Goal: Task Accomplishment & Management: Use online tool/utility

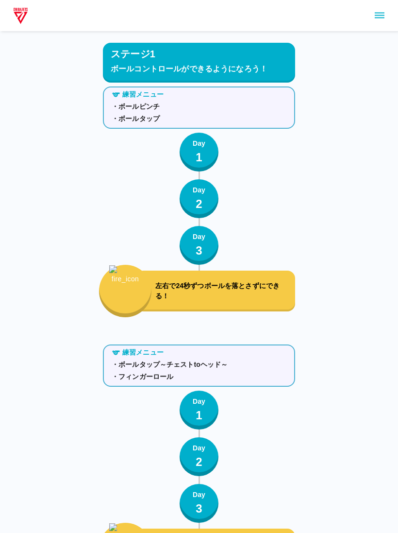
scroll to position [1287, 0]
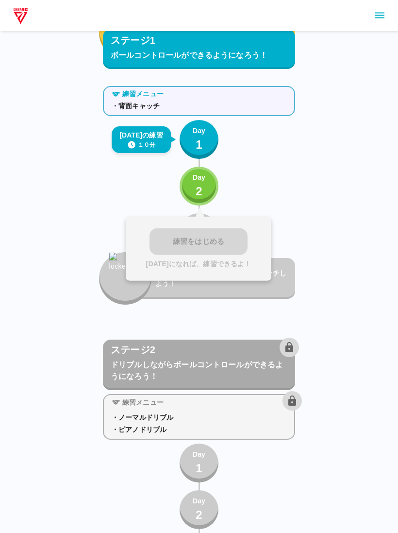
click at [187, 178] on button "Day 2" at bounding box center [199, 186] width 39 height 39
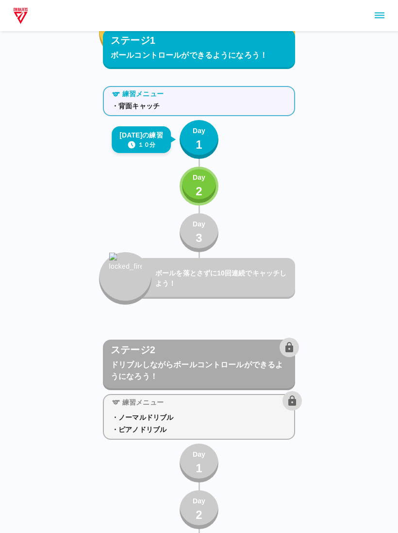
scroll to position [1032, 0]
click at [198, 183] on p "2" at bounding box center [199, 191] width 7 height 17
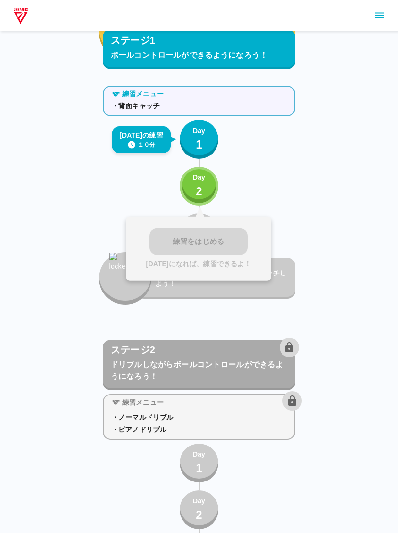
click at [222, 232] on div "練習をはじめる [DATE]になれば、練習できるよ！" at bounding box center [199, 249] width 146 height 64
click at [195, 140] on div "Day 1" at bounding box center [199, 140] width 13 height 28
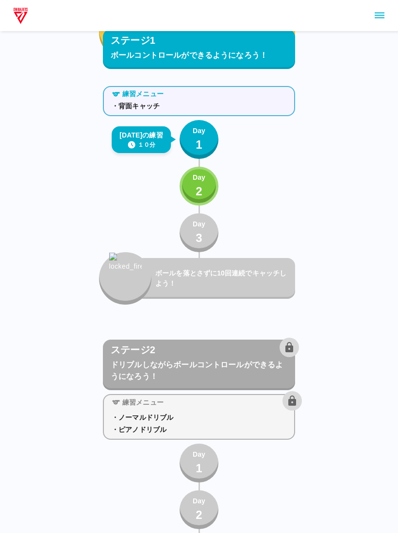
click at [197, 187] on p "2" at bounding box center [199, 191] width 7 height 17
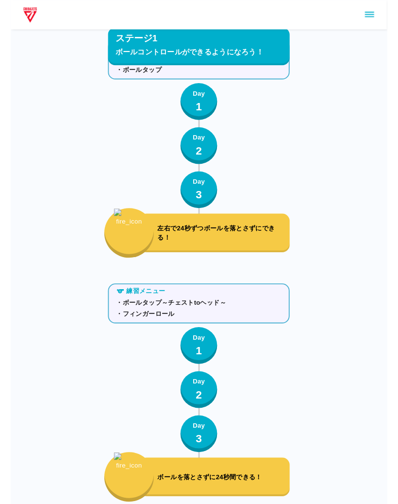
scroll to position [0, 0]
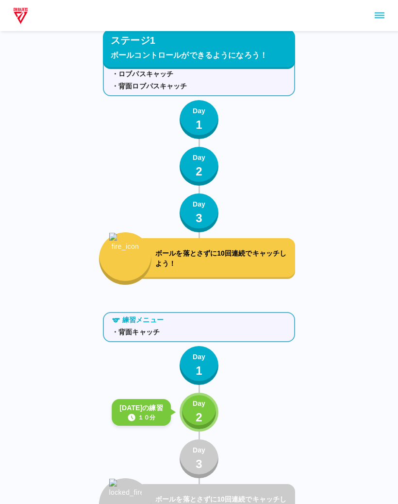
scroll to position [966, 0]
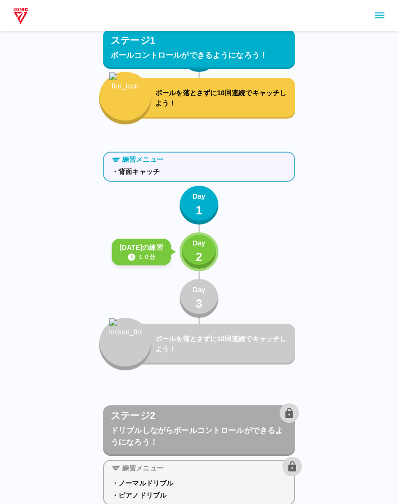
click at [201, 252] on p "2" at bounding box center [199, 256] width 7 height 17
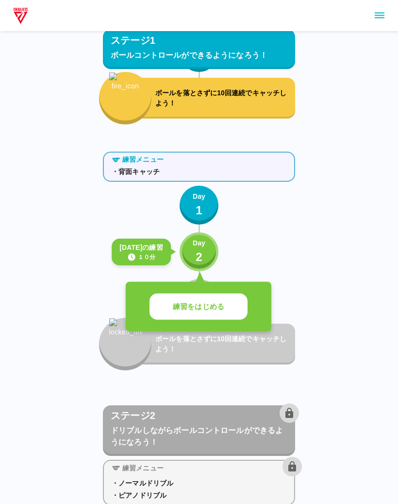
click at [230, 308] on button "練習をはじめる" at bounding box center [199, 306] width 98 height 27
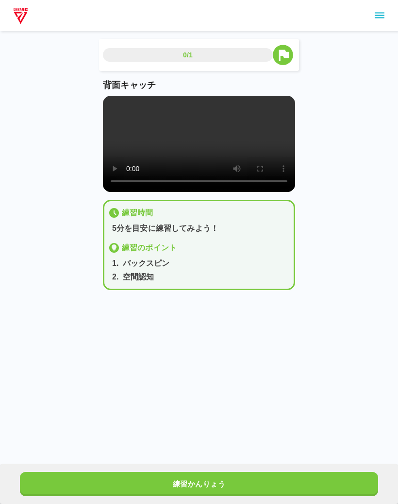
click at [221, 151] on video at bounding box center [199, 144] width 192 height 96
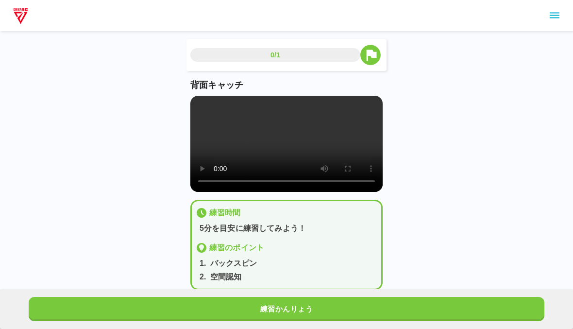
click at [313, 110] on video at bounding box center [286, 144] width 192 height 96
click at [290, 161] on video at bounding box center [286, 144] width 192 height 96
click at [285, 153] on video at bounding box center [286, 144] width 192 height 96
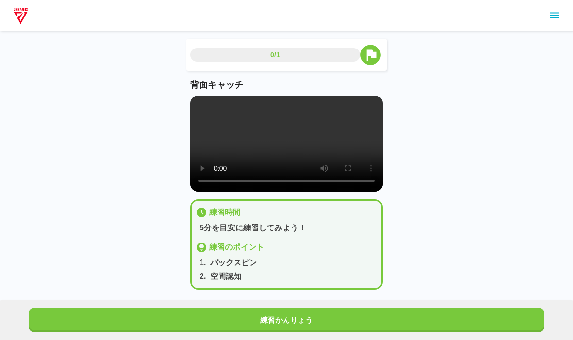
click at [205, 108] on video at bounding box center [286, 144] width 192 height 96
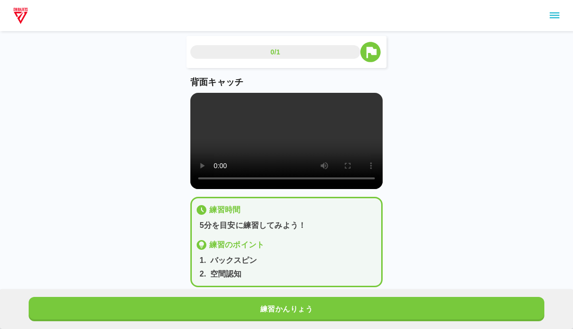
scroll to position [28, 0]
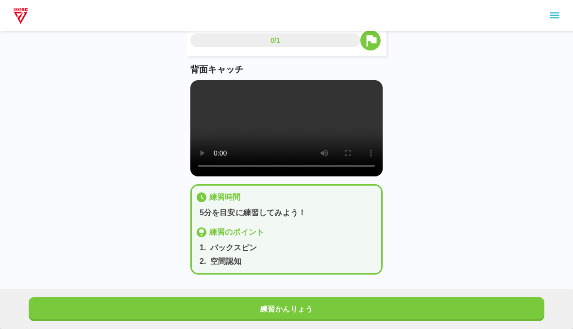
click at [286, 124] on video at bounding box center [286, 128] width 192 height 96
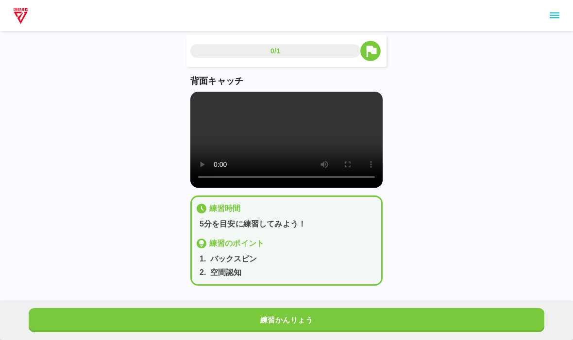
click at [198, 92] on video at bounding box center [286, 140] width 192 height 96
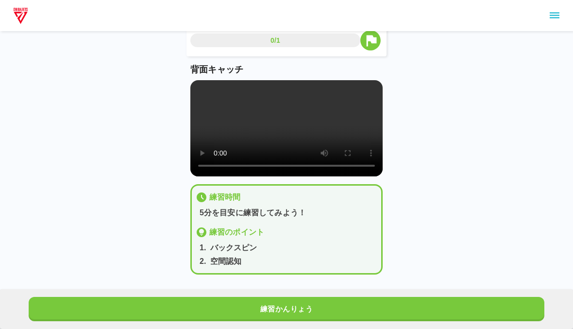
click at [345, 299] on button "練習かんりょう" at bounding box center [287, 309] width 516 height 24
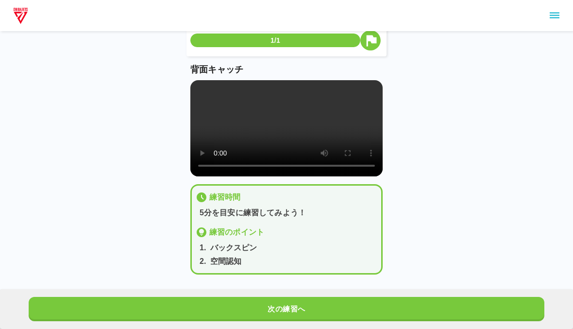
scroll to position [0, 0]
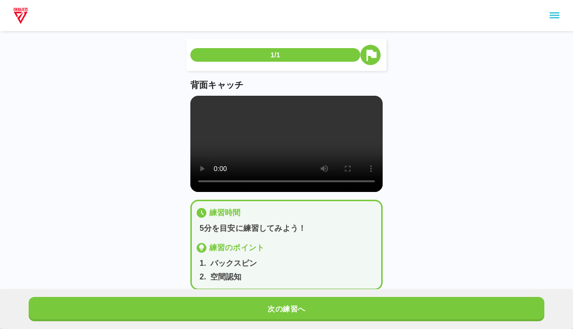
click at [379, 292] on div "次の練習へ" at bounding box center [286, 309] width 573 height 40
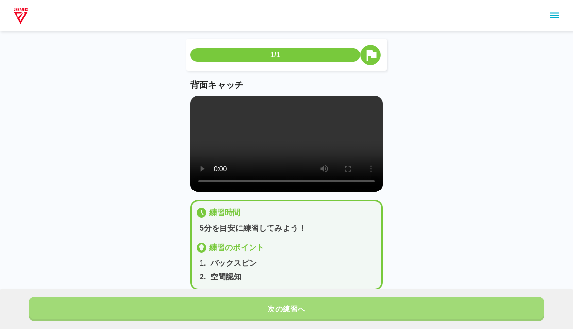
click at [374, 304] on button "次の練習へ" at bounding box center [287, 309] width 516 height 24
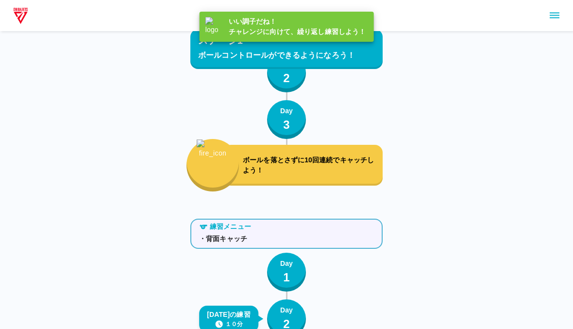
scroll to position [1054, 0]
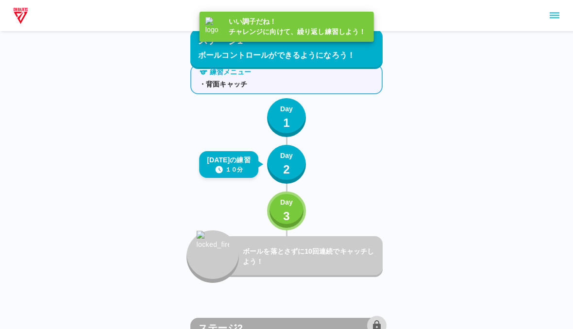
click at [288, 209] on p "3" at bounding box center [286, 215] width 7 height 17
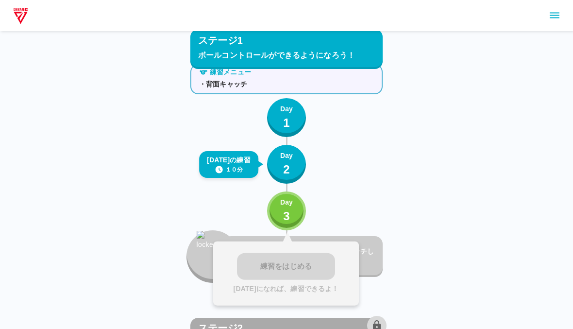
click at [291, 250] on div "練習をはじめる [DATE]になれば、練習できるよ！" at bounding box center [286, 273] width 146 height 64
click at [292, 203] on p "Day" at bounding box center [286, 202] width 13 height 10
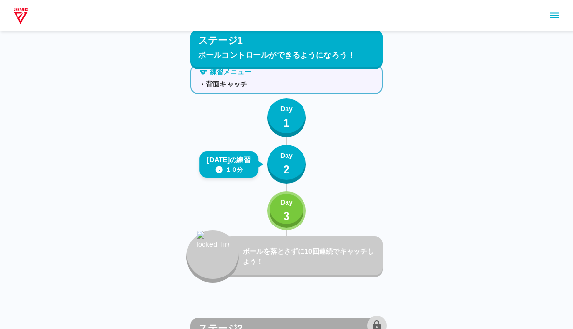
click at [282, 267] on div "ボールを落とさずに10回連続でキャッチしよう！" at bounding box center [302, 256] width 159 height 41
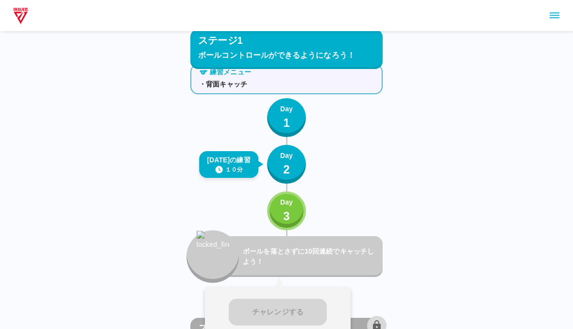
click at [284, 214] on p "3" at bounding box center [286, 215] width 7 height 17
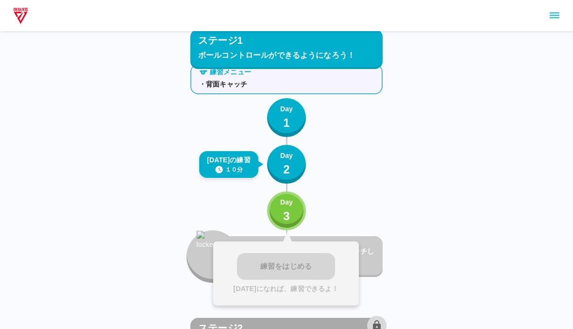
click at [296, 198] on button "Day 3" at bounding box center [286, 210] width 39 height 39
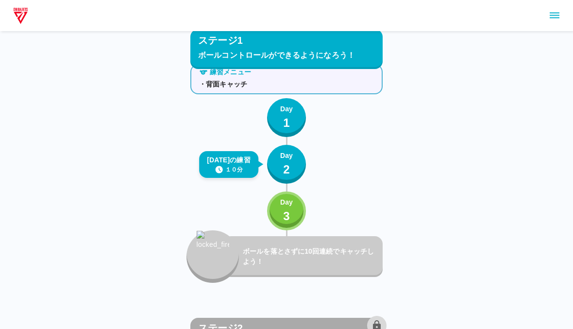
click at [271, 250] on p "ボールを落とさずに10回連続でキャッチしよう！" at bounding box center [311, 256] width 136 height 20
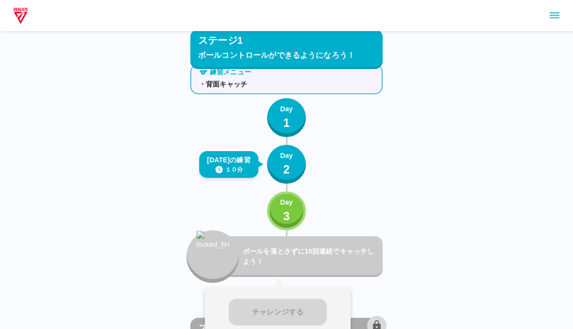
click at [293, 213] on div "Day 3" at bounding box center [286, 211] width 13 height 28
